Goal: Task Accomplishment & Management: Manage account settings

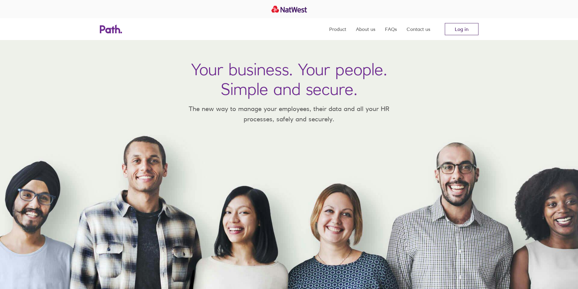
click at [449, 28] on link "Log in" at bounding box center [462, 29] width 34 height 12
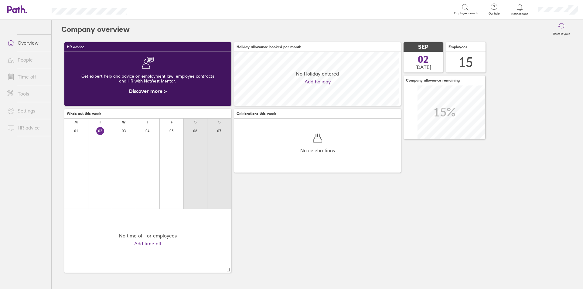
scroll to position [54, 167]
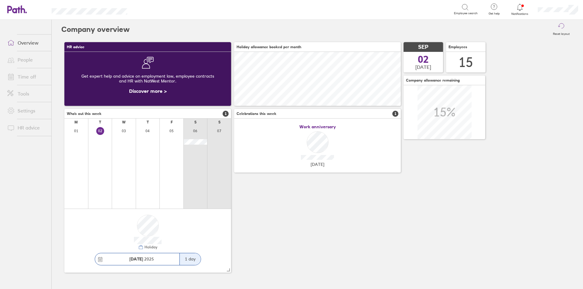
click at [27, 77] on link "Time off" at bounding box center [26, 77] width 49 height 12
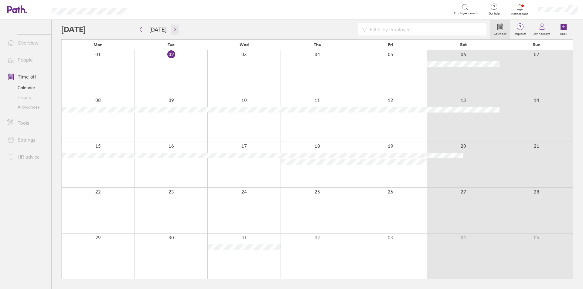
click at [174, 28] on icon "button" at bounding box center [174, 29] width 5 height 5
click at [173, 29] on icon "button" at bounding box center [174, 29] width 5 height 5
click at [174, 29] on icon "button" at bounding box center [175, 29] width 2 height 5
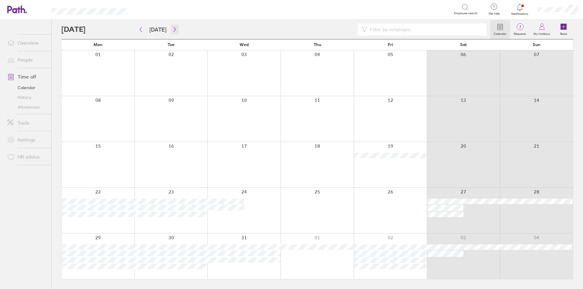
click at [174, 26] on button "button" at bounding box center [175, 30] width 8 height 10
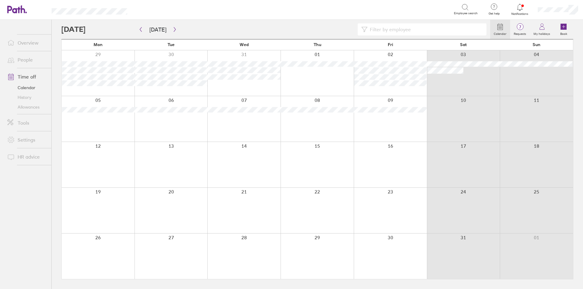
click at [116, 123] on div at bounding box center [98, 119] width 73 height 46
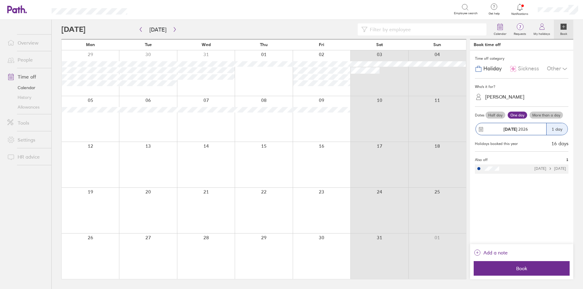
click at [545, 115] on label "More than a day" at bounding box center [546, 115] width 33 height 7
click at [0, 0] on input "More than a day" at bounding box center [0, 0] width 0 height 0
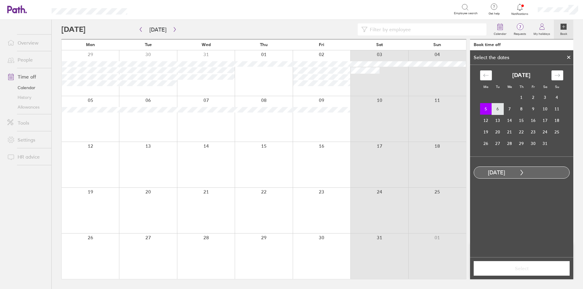
click at [501, 110] on td "6" at bounding box center [498, 109] width 12 height 12
click at [530, 269] on span "Select" at bounding box center [521, 268] width 87 height 5
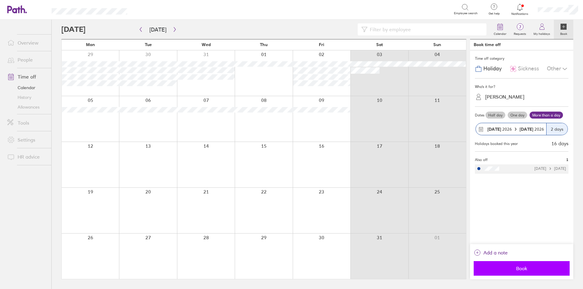
click at [523, 269] on span "Book" at bounding box center [521, 268] width 87 height 5
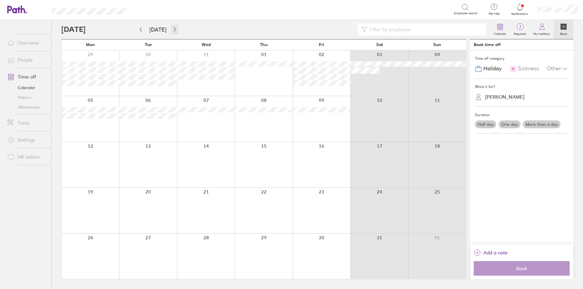
click at [172, 28] on icon "button" at bounding box center [174, 29] width 5 height 5
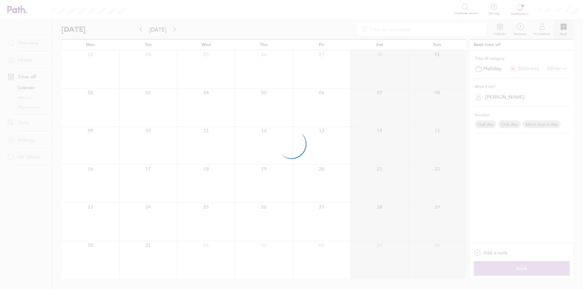
click at [172, 28] on div at bounding box center [291, 144] width 583 height 289
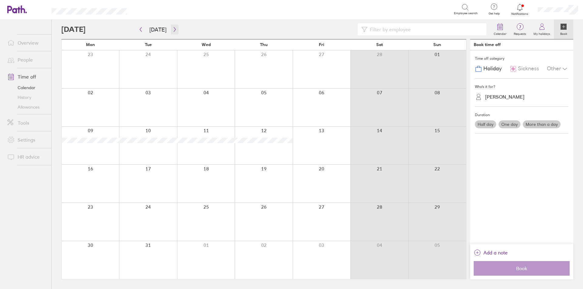
click at [172, 28] on icon "button" at bounding box center [174, 29] width 5 height 5
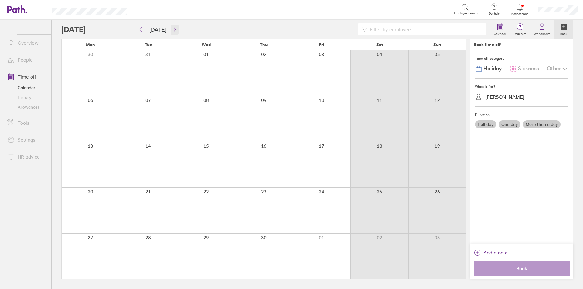
click at [172, 28] on icon "button" at bounding box center [174, 29] width 5 height 5
click at [173, 26] on button "button" at bounding box center [175, 30] width 8 height 10
click at [174, 29] on icon "button" at bounding box center [175, 29] width 2 height 5
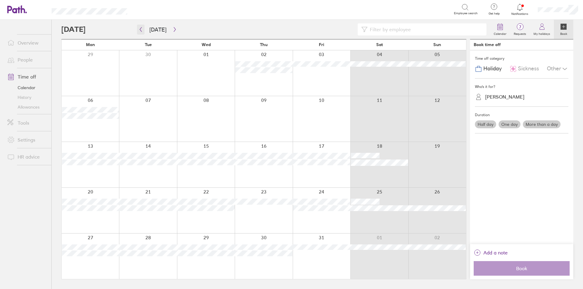
click at [141, 29] on icon "button" at bounding box center [140, 29] width 5 height 5
click at [173, 27] on icon "button" at bounding box center [174, 29] width 5 height 5
click at [171, 27] on button "button" at bounding box center [175, 30] width 8 height 10
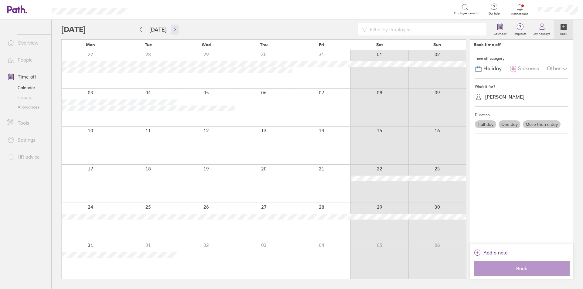
click at [172, 28] on icon "button" at bounding box center [174, 29] width 5 height 5
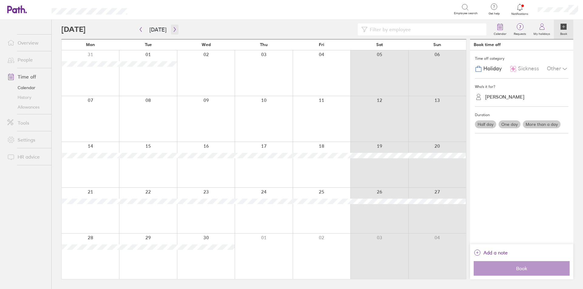
click at [174, 29] on icon "button" at bounding box center [175, 29] width 2 height 5
click at [173, 29] on icon "button" at bounding box center [174, 29] width 5 height 5
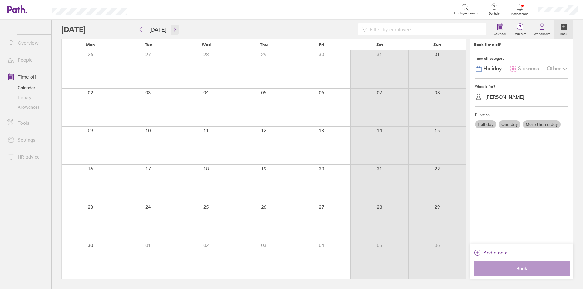
click at [173, 29] on icon "button" at bounding box center [174, 29] width 5 height 5
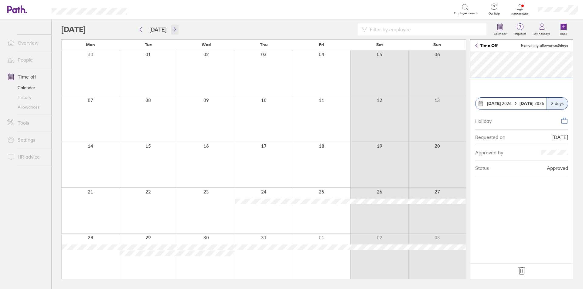
click at [174, 33] on button "button" at bounding box center [175, 30] width 8 height 10
click at [28, 106] on link "Allowances" at bounding box center [26, 107] width 49 height 10
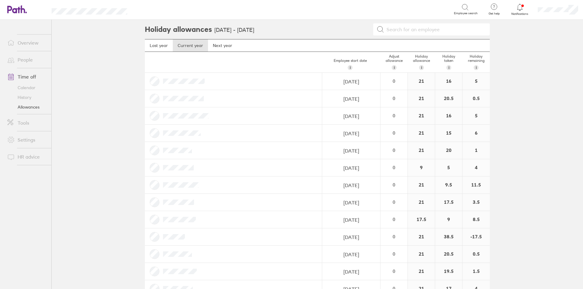
click at [521, 10] on icon at bounding box center [519, 7] width 7 height 7
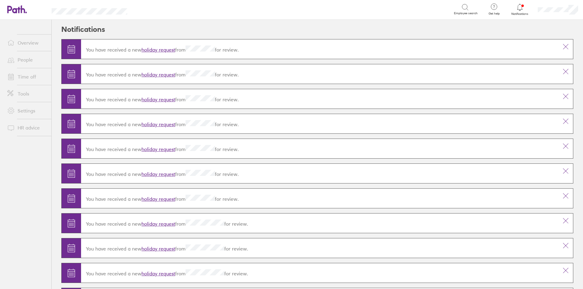
click at [22, 44] on link "Overview" at bounding box center [26, 43] width 49 height 12
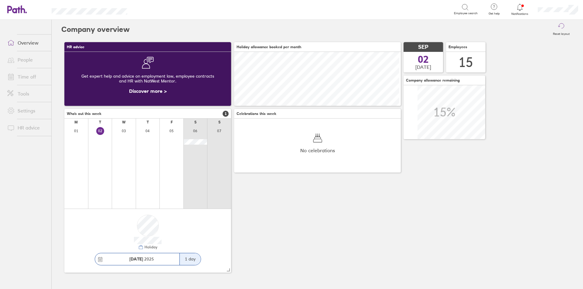
scroll to position [54, 167]
click at [26, 78] on link "Time off" at bounding box center [26, 77] width 49 height 12
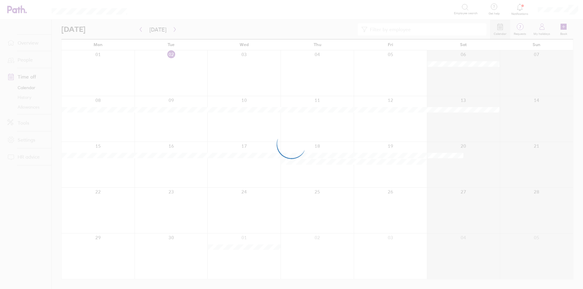
click at [33, 108] on div at bounding box center [291, 144] width 583 height 289
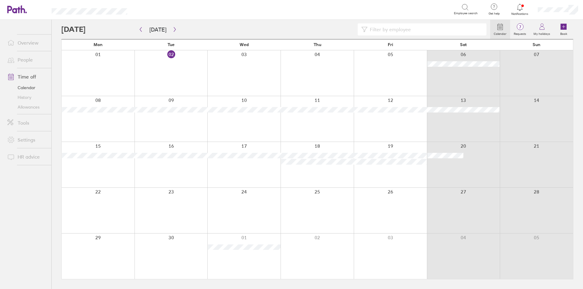
click at [26, 105] on link "Allowances" at bounding box center [26, 107] width 49 height 10
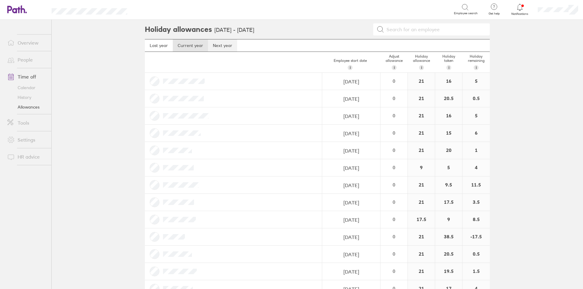
click at [218, 45] on link "Next year" at bounding box center [222, 45] width 29 height 12
